Goal: Task Accomplishment & Management: Manage account settings

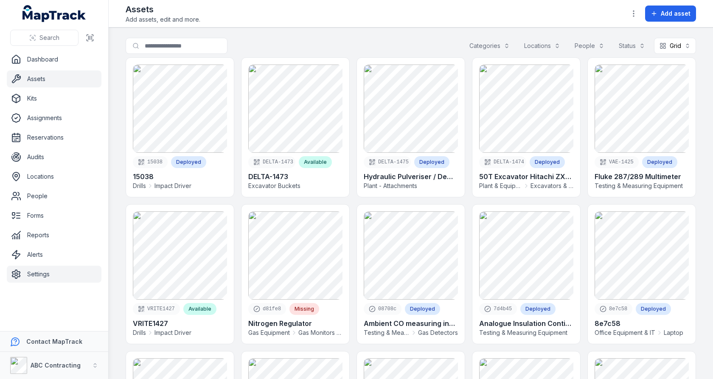
click at [47, 268] on link "Settings" at bounding box center [54, 274] width 95 height 17
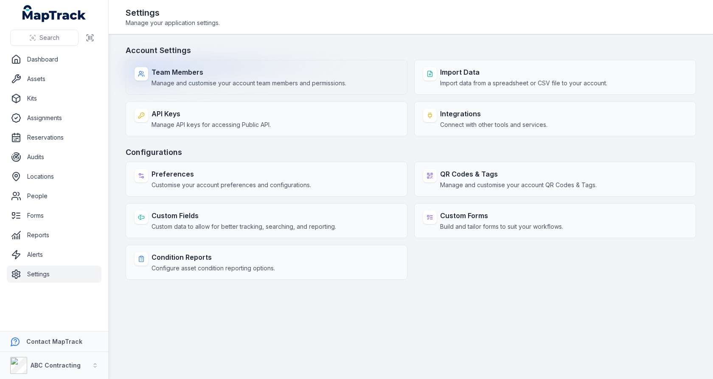
click at [277, 82] on span "Manage and customise your account team members and permissions." at bounding box center [248, 83] width 195 height 8
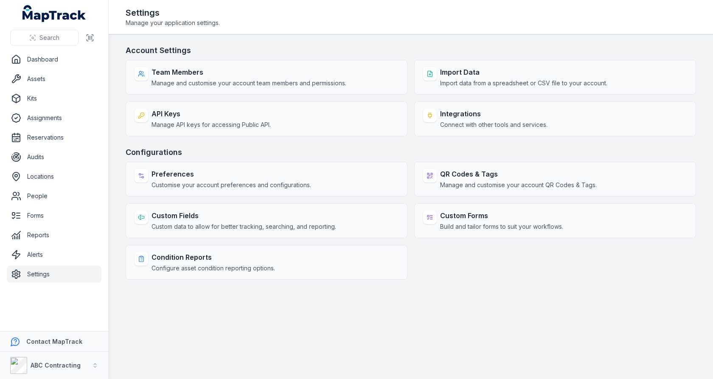
click at [370, 39] on main "Account Settings Team Members Manage and customise your account team members an…" at bounding box center [411, 206] width 604 height 344
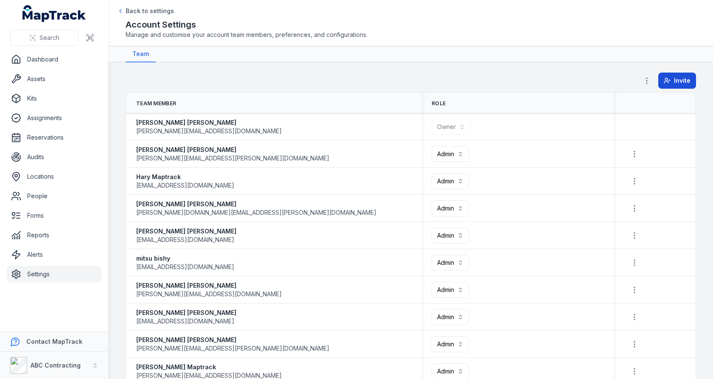
click at [681, 82] on span "Invite" at bounding box center [682, 80] width 17 height 8
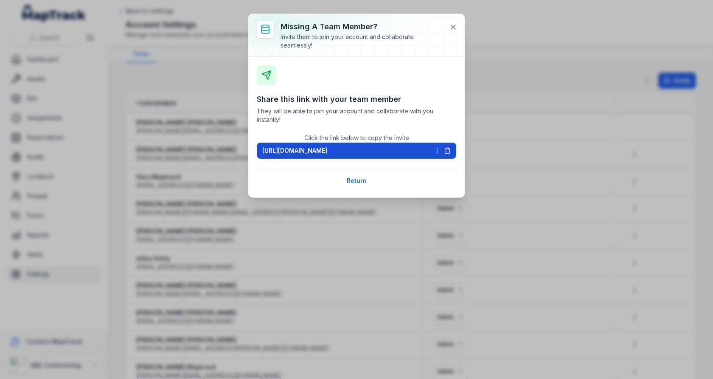
click at [445, 150] on icon at bounding box center [447, 150] width 7 height 7
click at [456, 23] on icon at bounding box center [453, 27] width 8 height 8
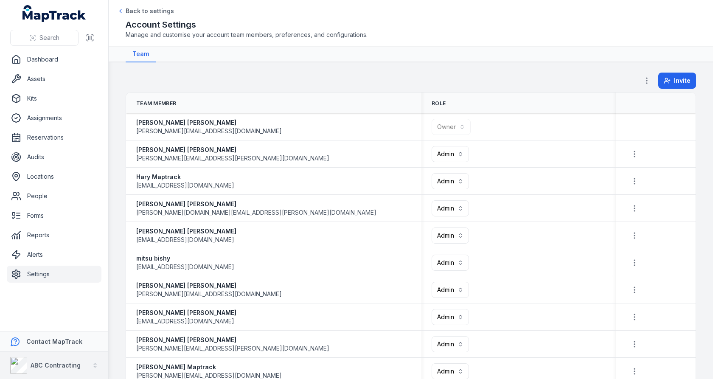
click at [35, 365] on strong "ABC Contracting" at bounding box center [56, 364] width 50 height 7
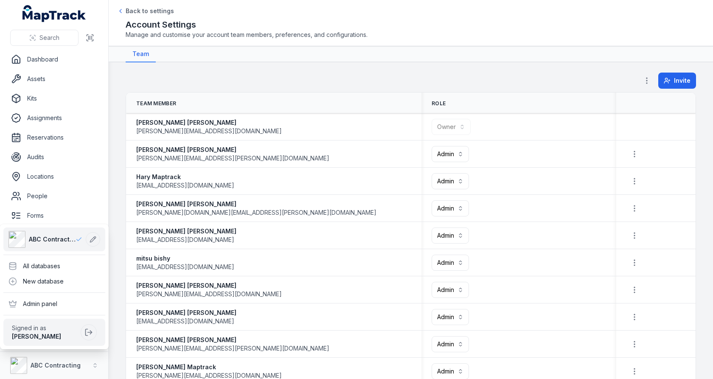
click at [114, 176] on div "**********" at bounding box center [356, 189] width 713 height 379
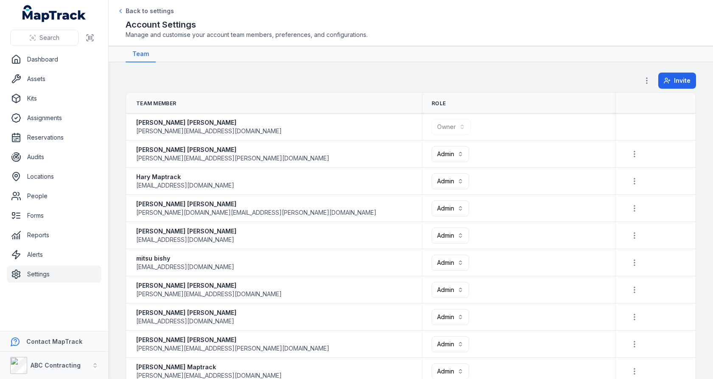
click at [62, 275] on link "Settings" at bounding box center [54, 274] width 95 height 17
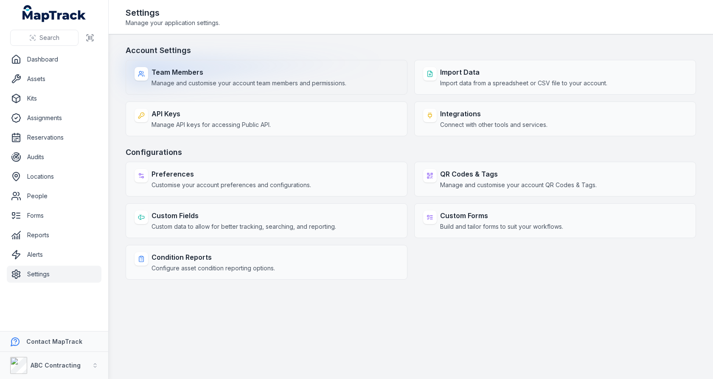
click at [297, 81] on span "Manage and customise your account team members and permissions." at bounding box center [248, 83] width 195 height 8
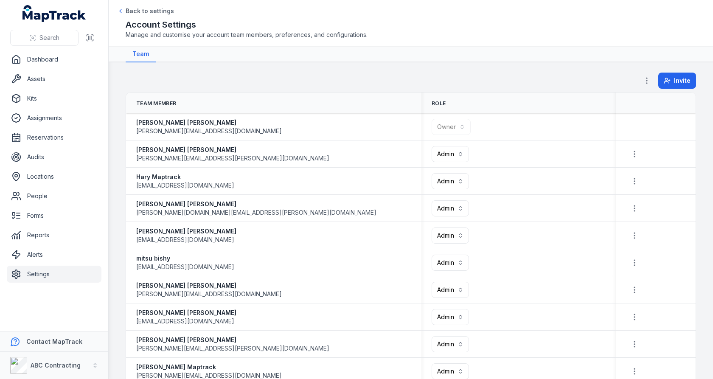
click at [362, 44] on header "Toggle Navigation Back to settings Account Settings Manage and customise your a…" at bounding box center [411, 23] width 604 height 46
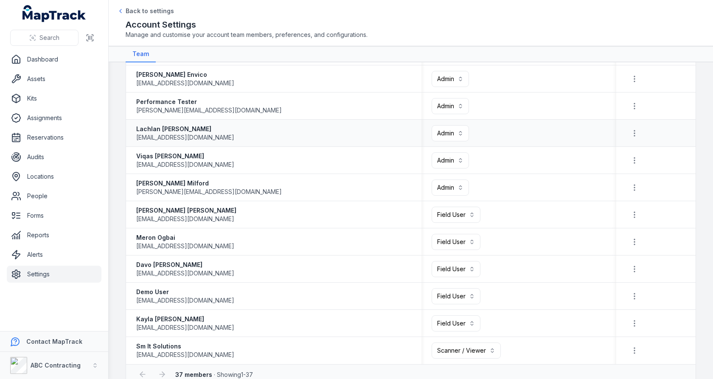
scroll to position [767, 0]
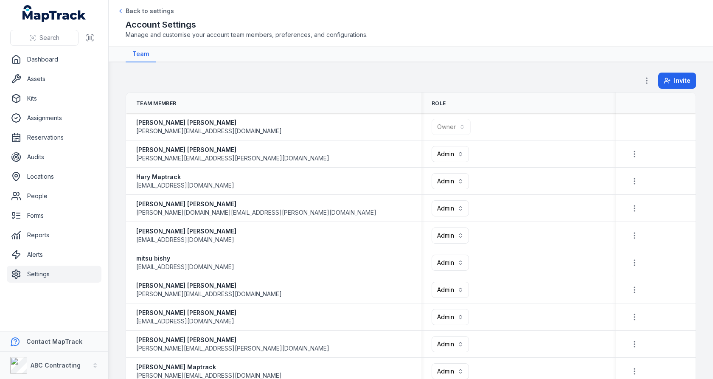
scroll to position [794, 0]
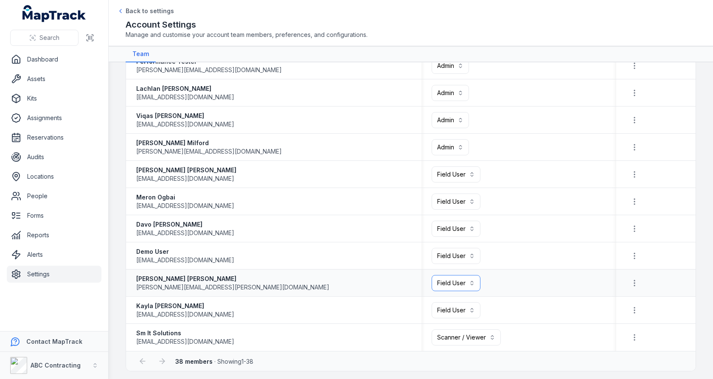
click at [444, 283] on button "Field User ******" at bounding box center [455, 283] width 49 height 16
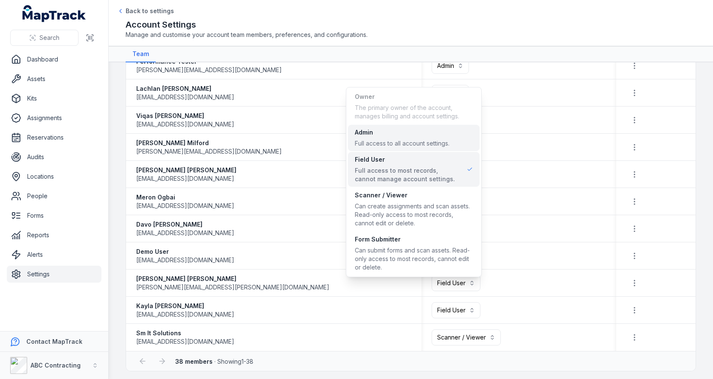
click at [416, 142] on div "Full access to all account settings." at bounding box center [402, 143] width 95 height 8
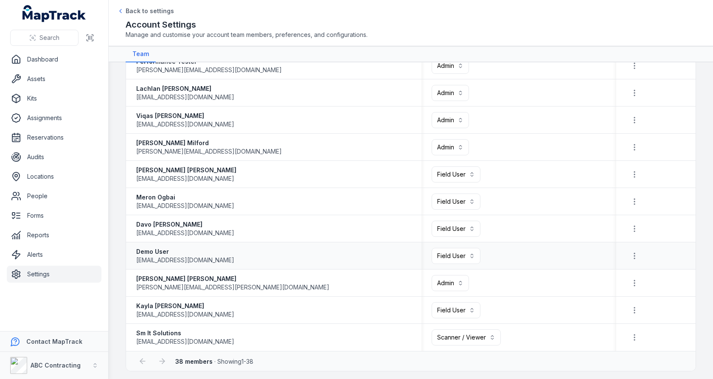
click at [319, 253] on div "Demo User [EMAIL_ADDRESS][DOMAIN_NAME]" at bounding box center [273, 255] width 275 height 17
